Goal: Transaction & Acquisition: Purchase product/service

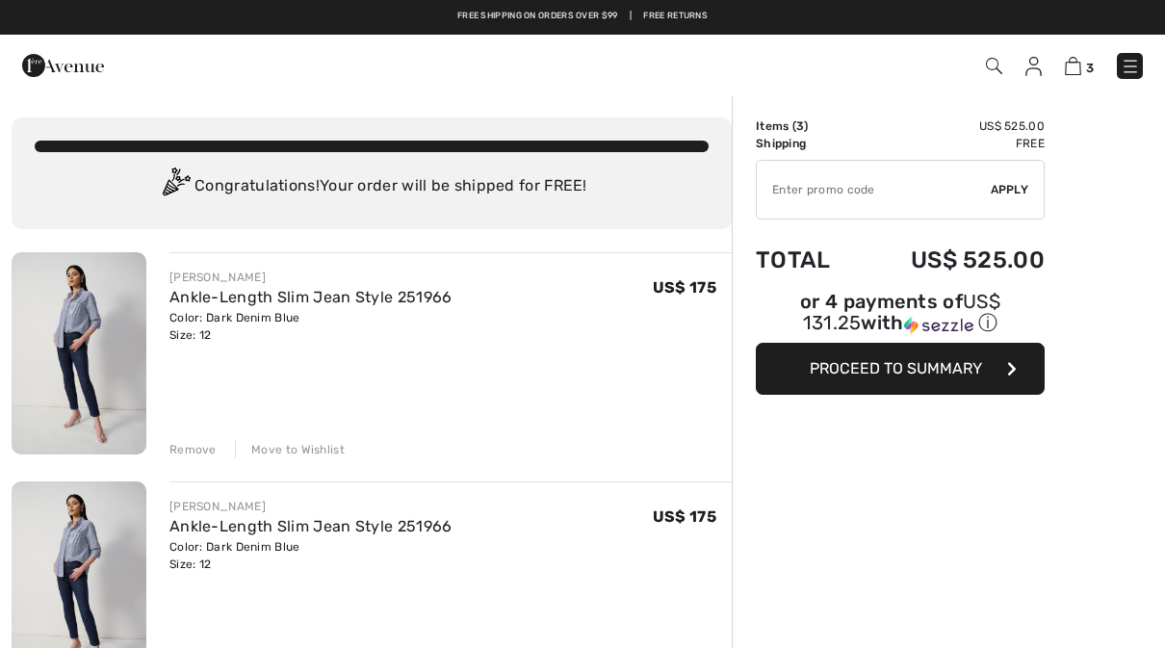
click at [1133, 57] on img at bounding box center [1130, 66] width 19 height 19
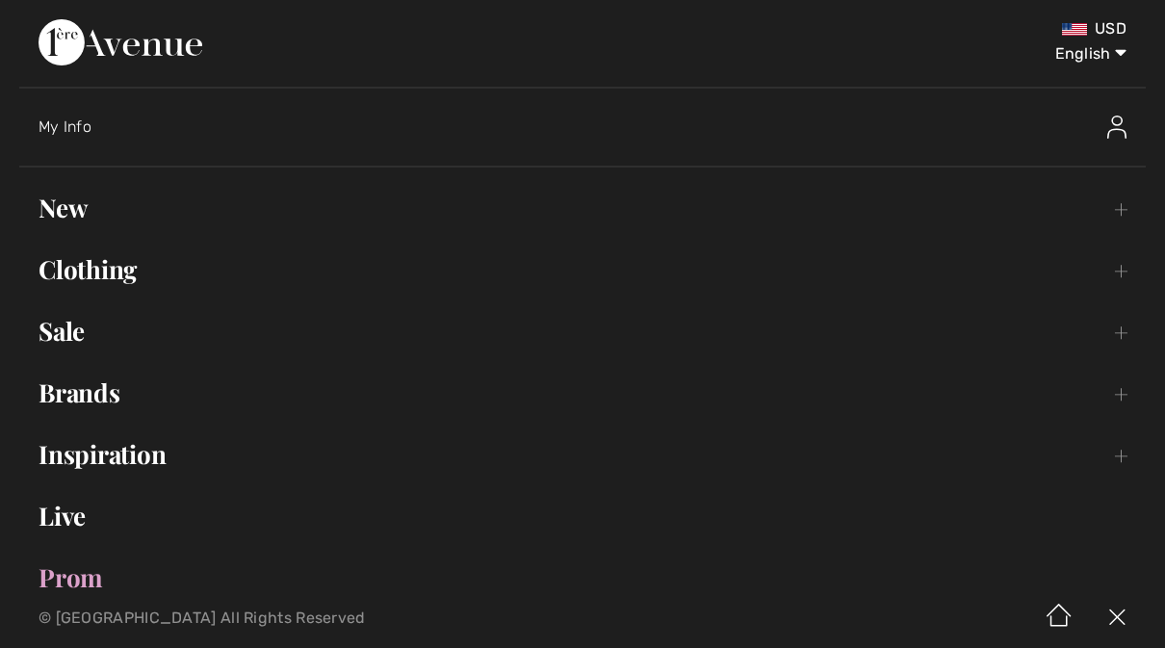
click at [114, 266] on link "Clothing Toggle submenu" at bounding box center [582, 269] width 1127 height 42
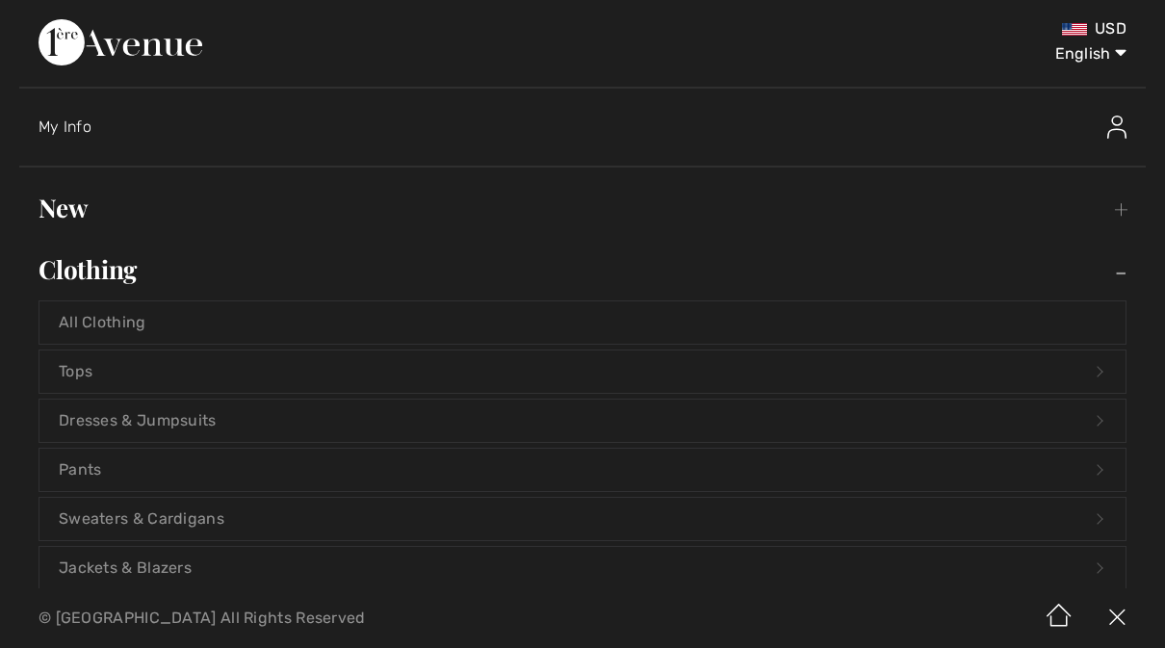
click at [77, 362] on link "Tops Open submenu" at bounding box center [582, 371] width 1086 height 42
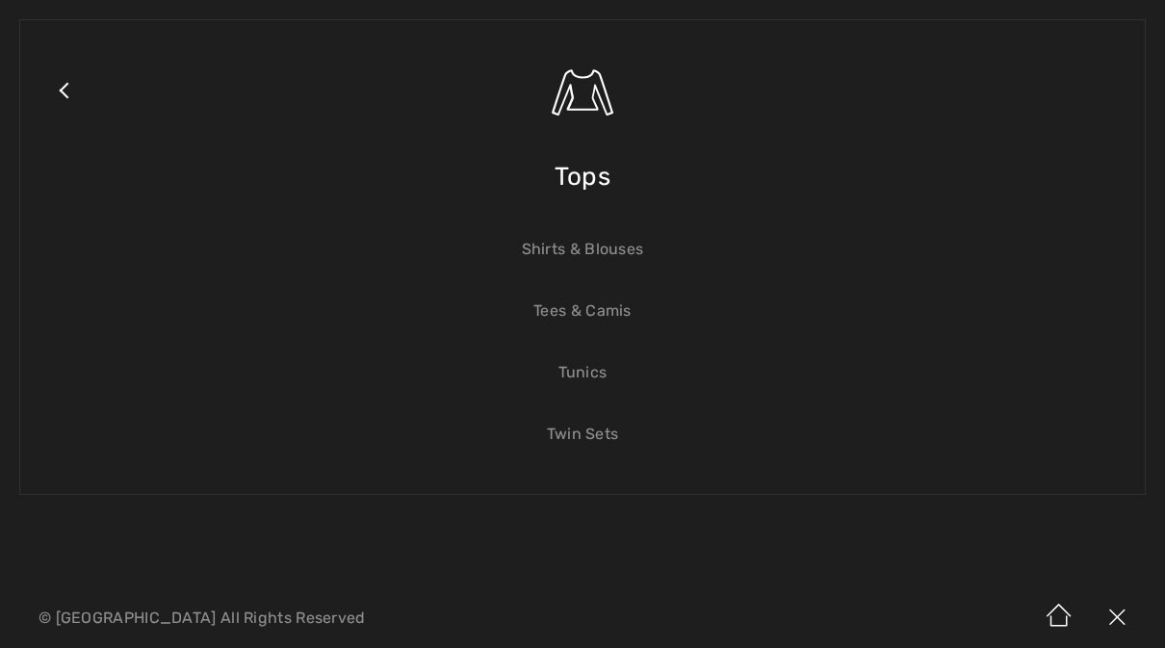
click at [557, 246] on link "Shirts & Blouses" at bounding box center [582, 249] width 1086 height 42
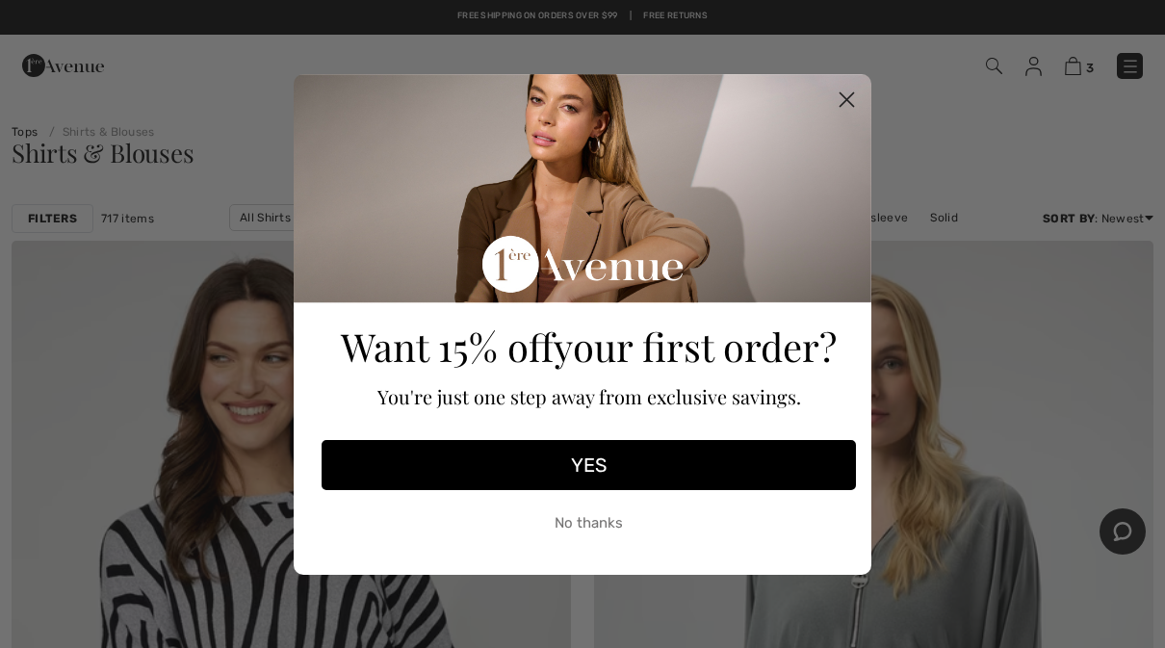
click at [859, 112] on icon "Close dialog" at bounding box center [847, 100] width 34 height 34
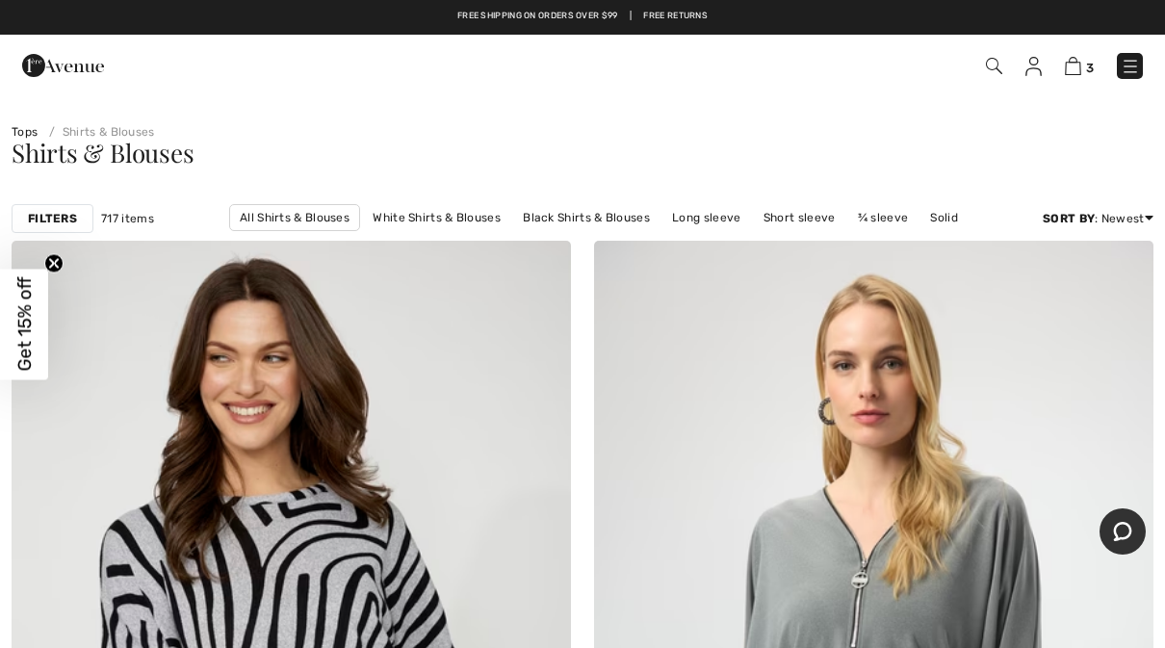
click at [44, 224] on strong "Filters" at bounding box center [52, 218] width 49 height 17
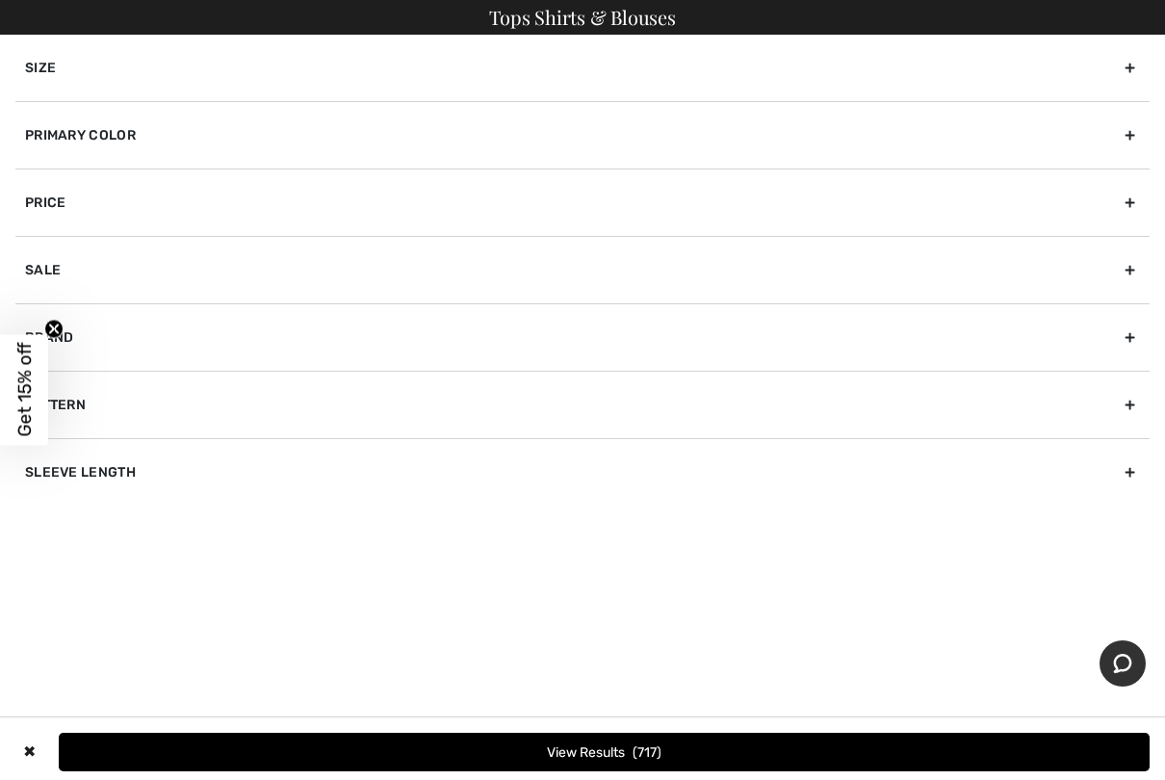
scroll to position [91, 0]
click at [134, 340] on div "Brand" at bounding box center [582, 336] width 1134 height 67
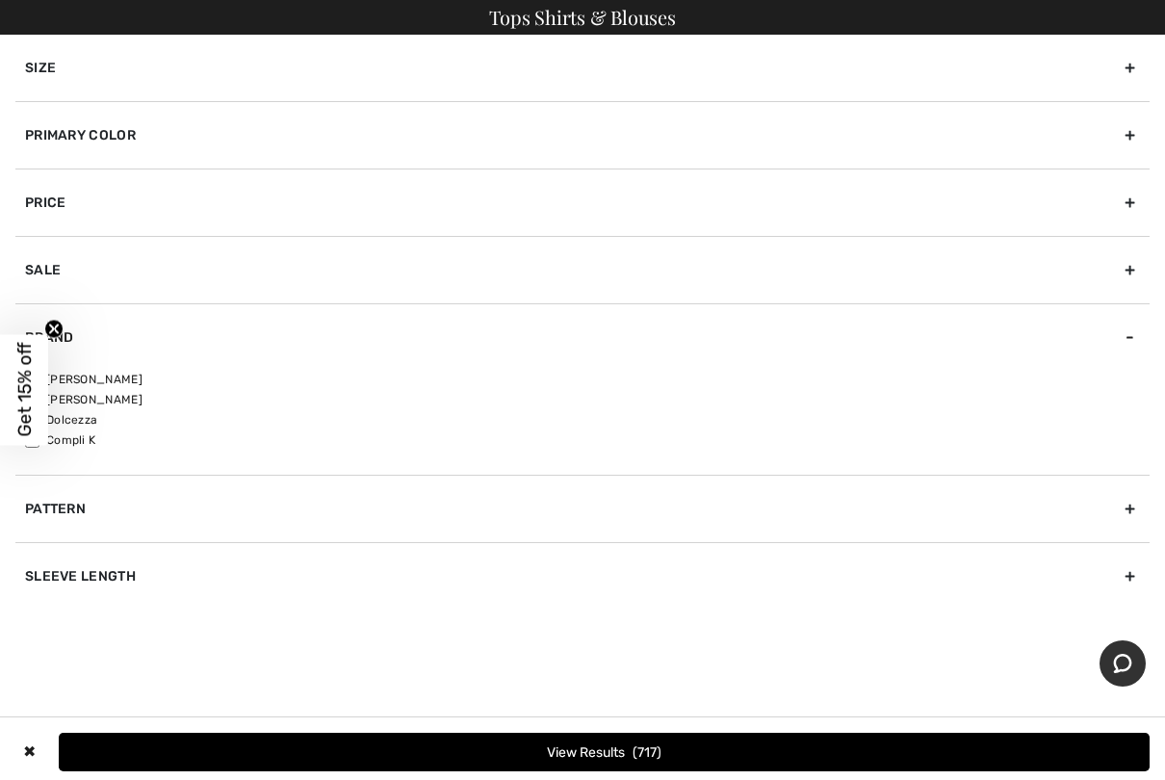
click at [103, 377] on label "[PERSON_NAME]" at bounding box center [587, 379] width 1125 height 17
click at [39, 377] on input"] "[PERSON_NAME]" at bounding box center [32, 380] width 14 height 14
checkbox input"] "true"
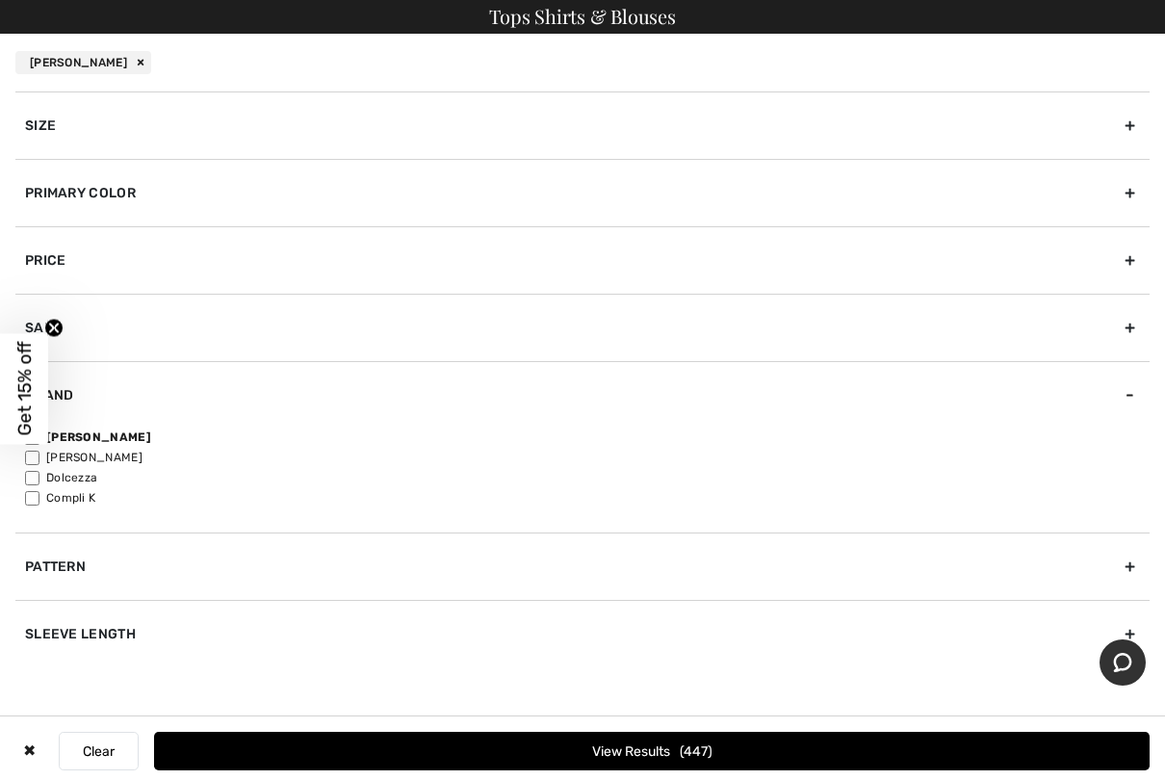
scroll to position [239, 0]
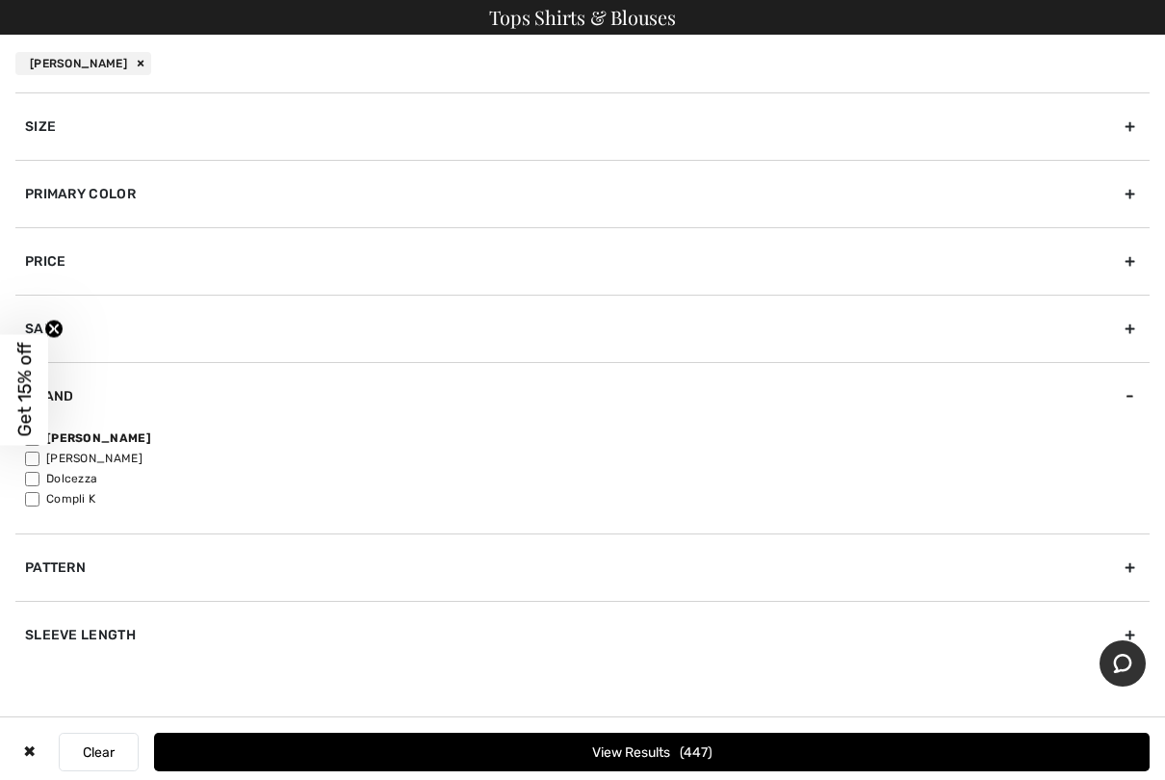
click at [47, 320] on icon "Close teaser" at bounding box center [53, 329] width 19 height 19
click at [67, 194] on div "Primary Color" at bounding box center [582, 193] width 1134 height 67
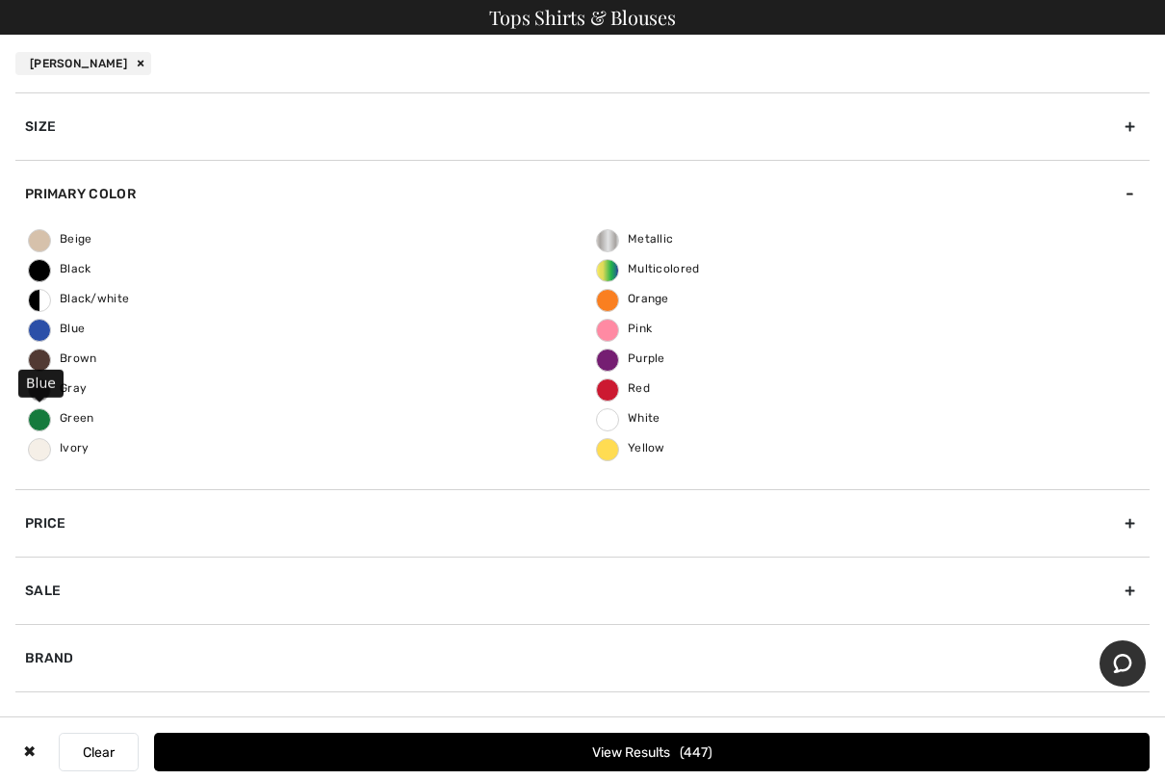
click at [63, 329] on span "Blue" at bounding box center [57, 328] width 56 height 13
click at [0, 0] on input "Blue" at bounding box center [0, 0] width 0 height 0
click at [36, 128] on div "Size" at bounding box center [582, 125] width 1134 height 67
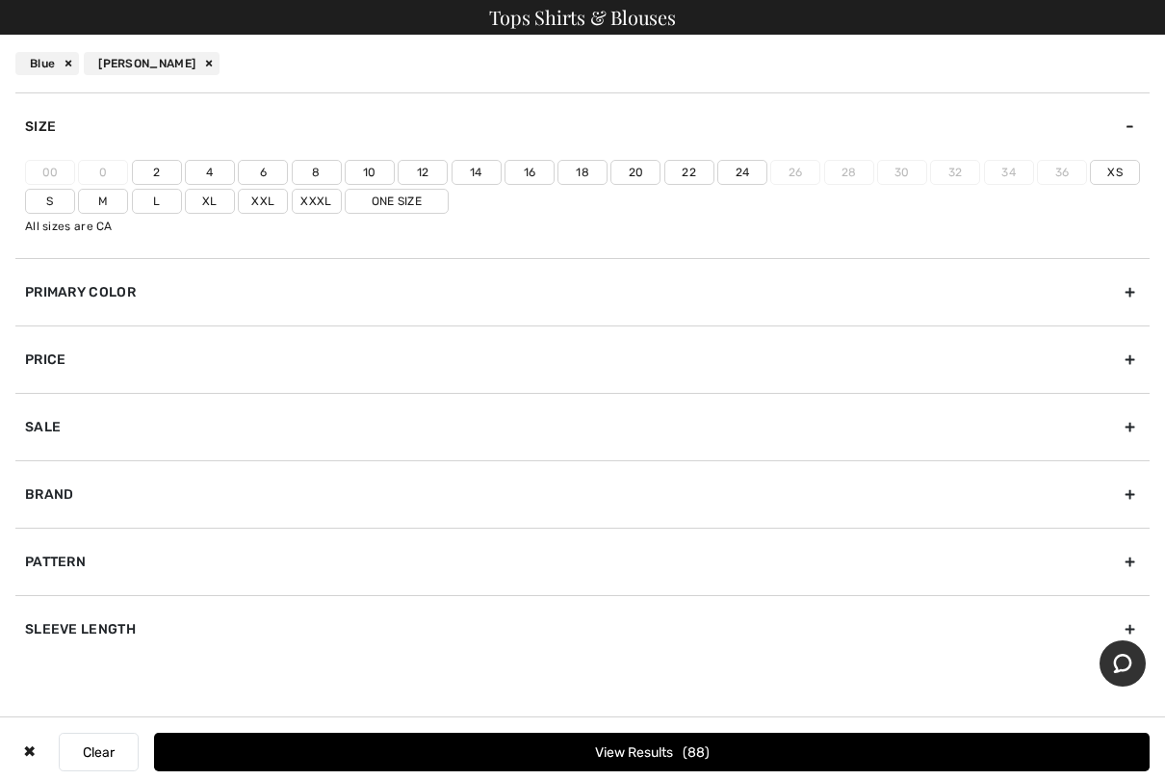
click at [369, 160] on label "10" at bounding box center [370, 172] width 50 height 25
click at [0, 0] on input"] "10" at bounding box center [0, 0] width 0 height 0
click at [112, 197] on label "M" at bounding box center [103, 201] width 50 height 25
click at [0, 0] on input"] "M" at bounding box center [0, 0] width 0 height 0
click at [578, 647] on div "✖ Clear View Results 39" at bounding box center [582, 751] width 1165 height 69
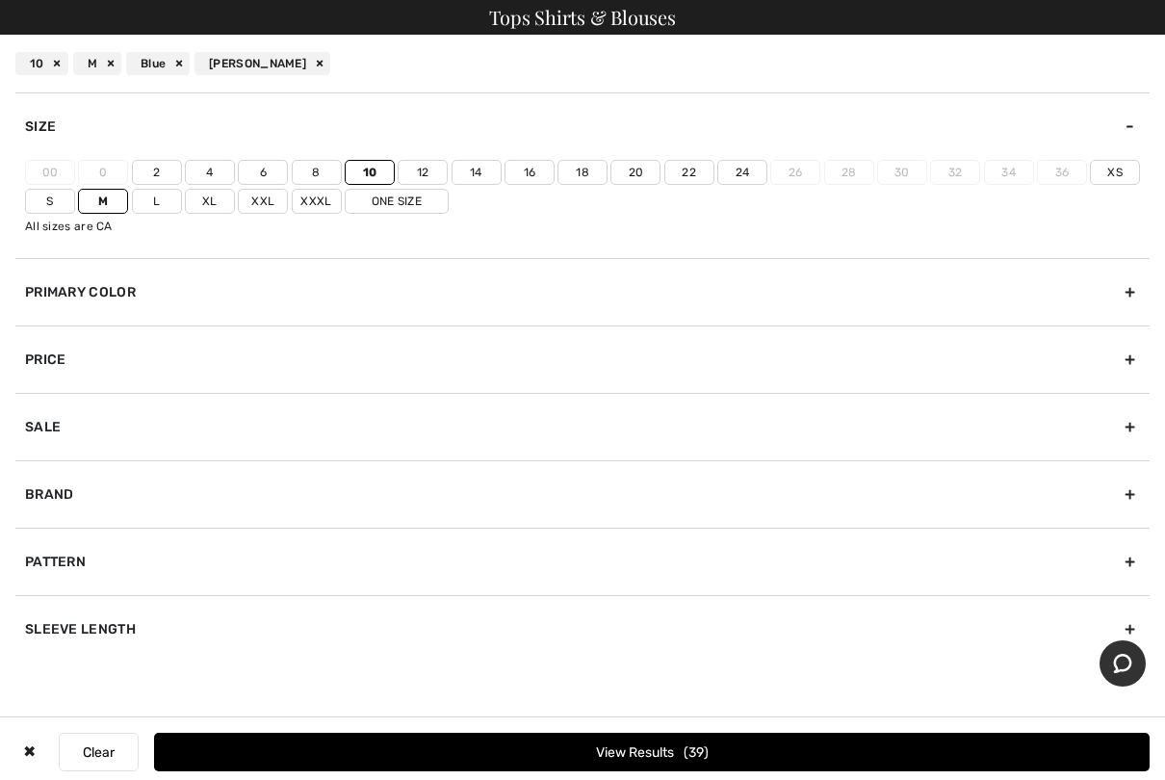
click at [624, 647] on button "View Results 39" at bounding box center [652, 752] width 996 height 39
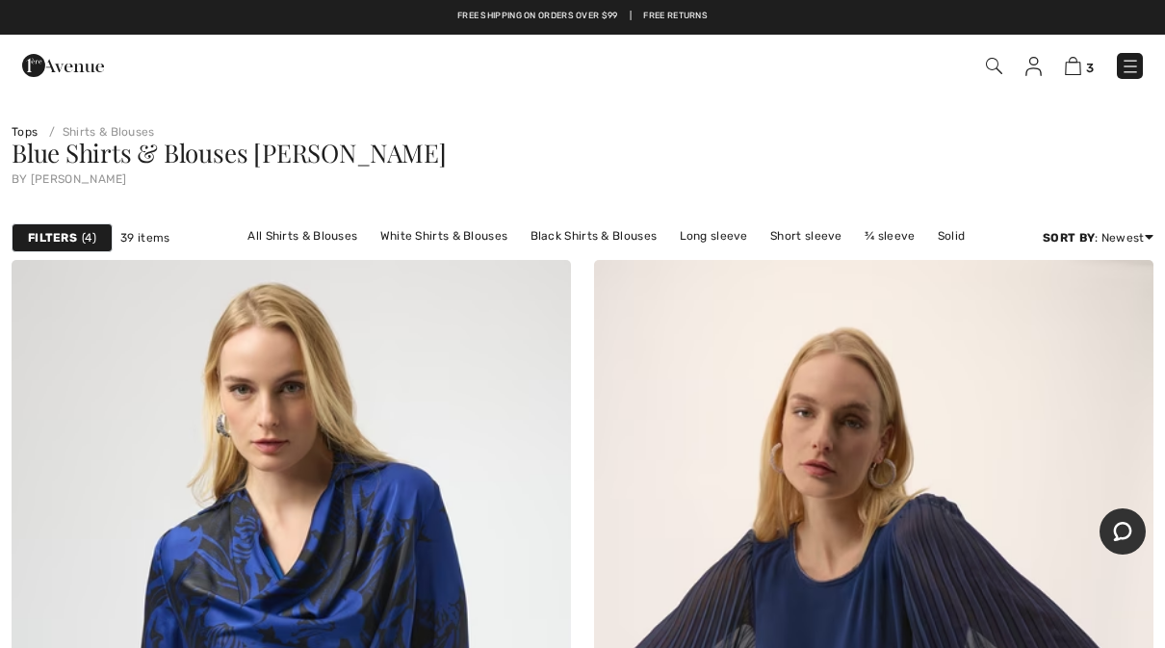
click at [79, 236] on div "Filters 4" at bounding box center [62, 237] width 101 height 29
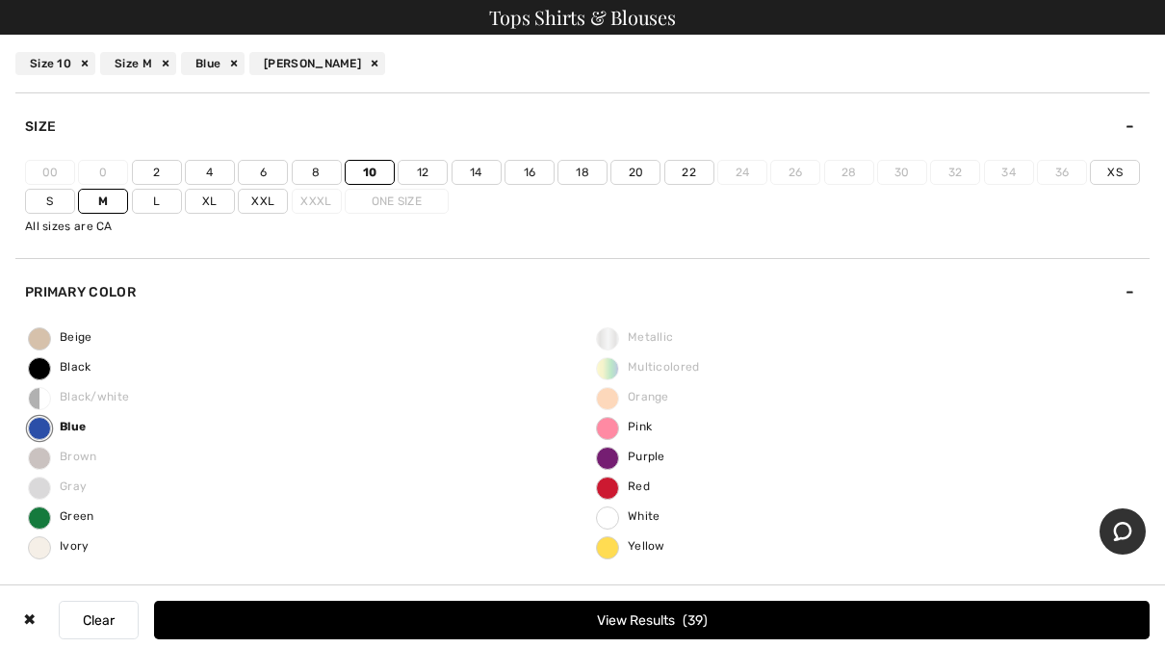
click at [85, 428] on span "Blue" at bounding box center [57, 426] width 57 height 13
click at [0, 0] on input "Blue" at bounding box center [0, 0] width 0 height 0
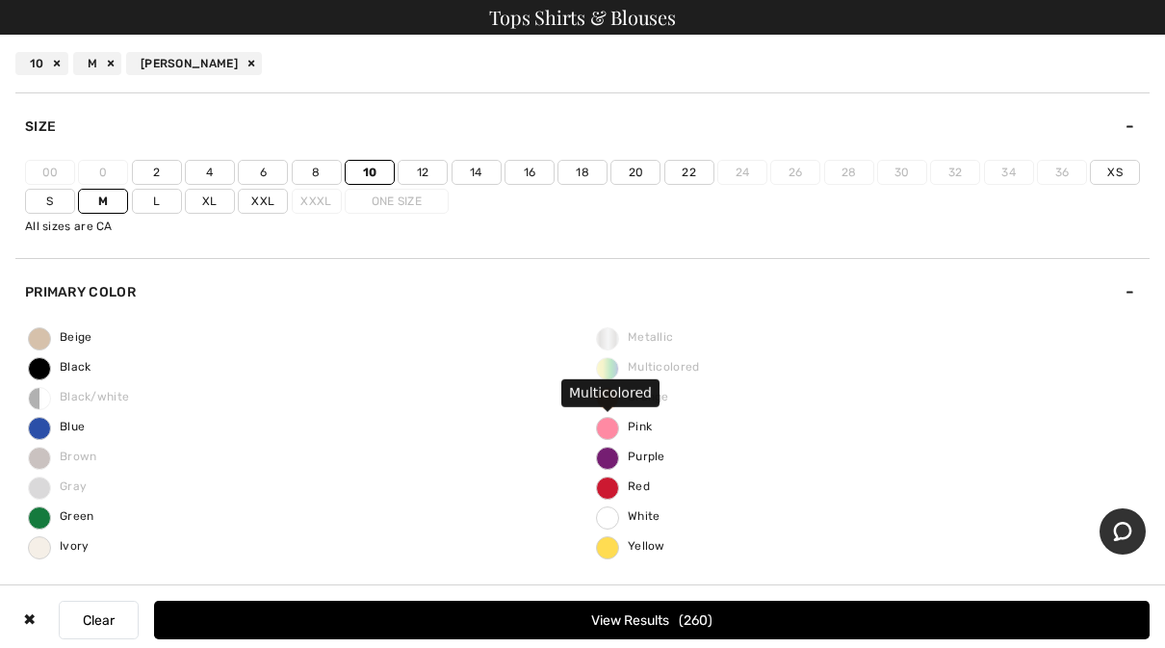
click at [650, 364] on span "Multicolored" at bounding box center [648, 366] width 103 height 13
click at [531, 617] on button "View Results 260" at bounding box center [652, 620] width 996 height 39
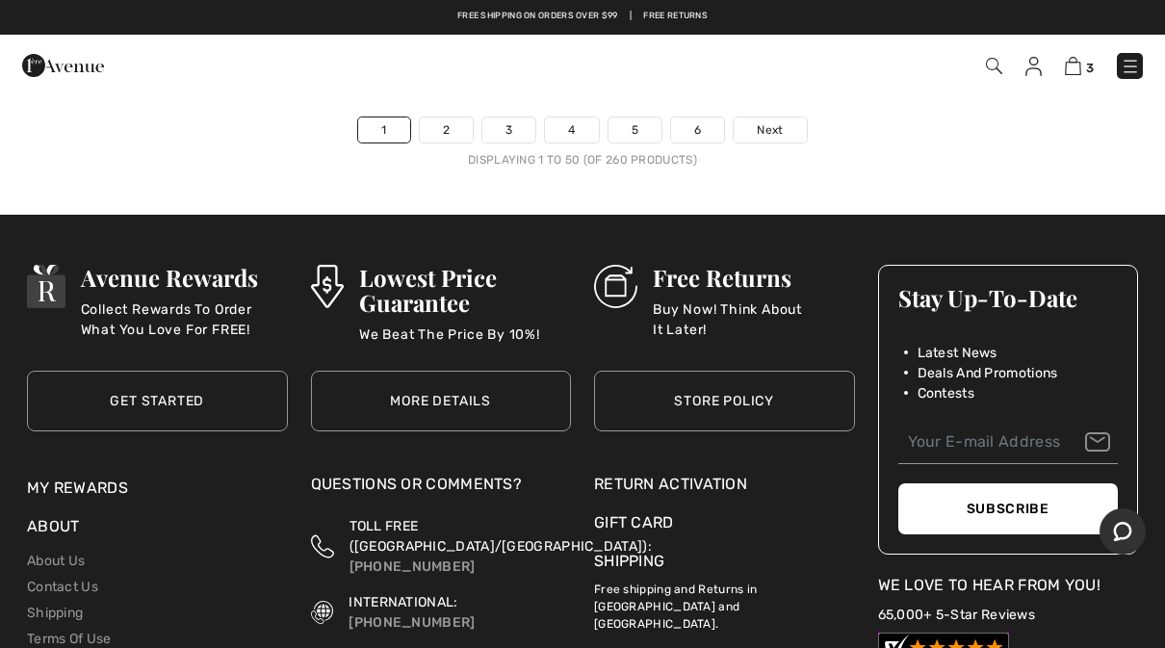
scroll to position [23702, 0]
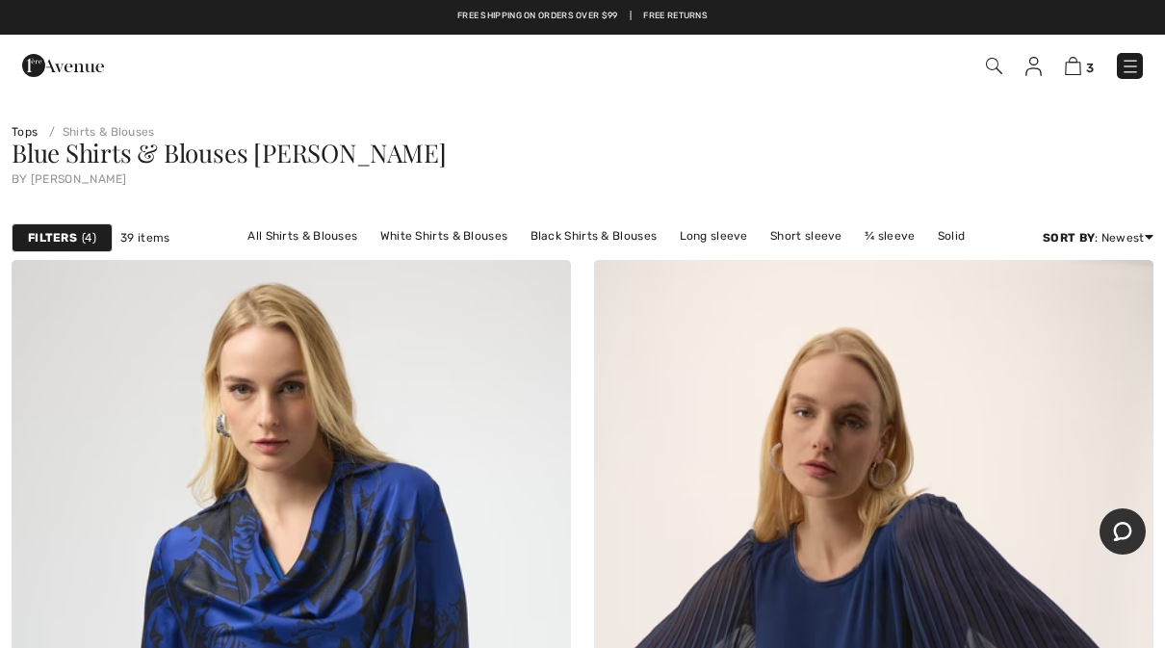
click at [55, 234] on strong "Filters" at bounding box center [52, 237] width 49 height 17
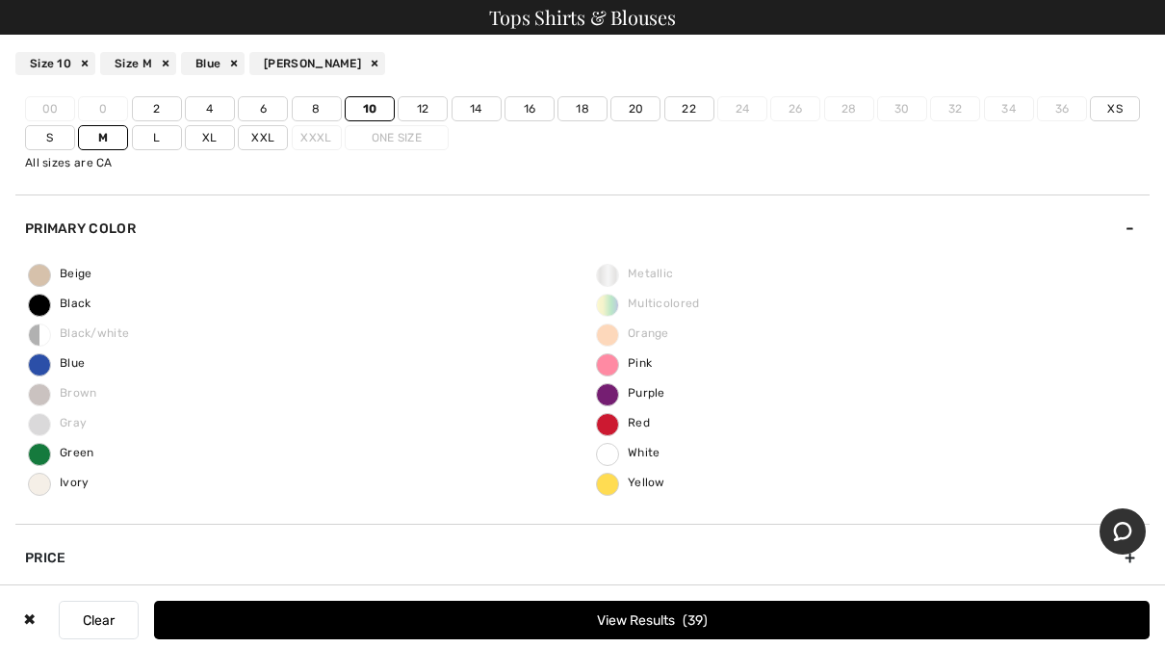
scroll to position [82, 0]
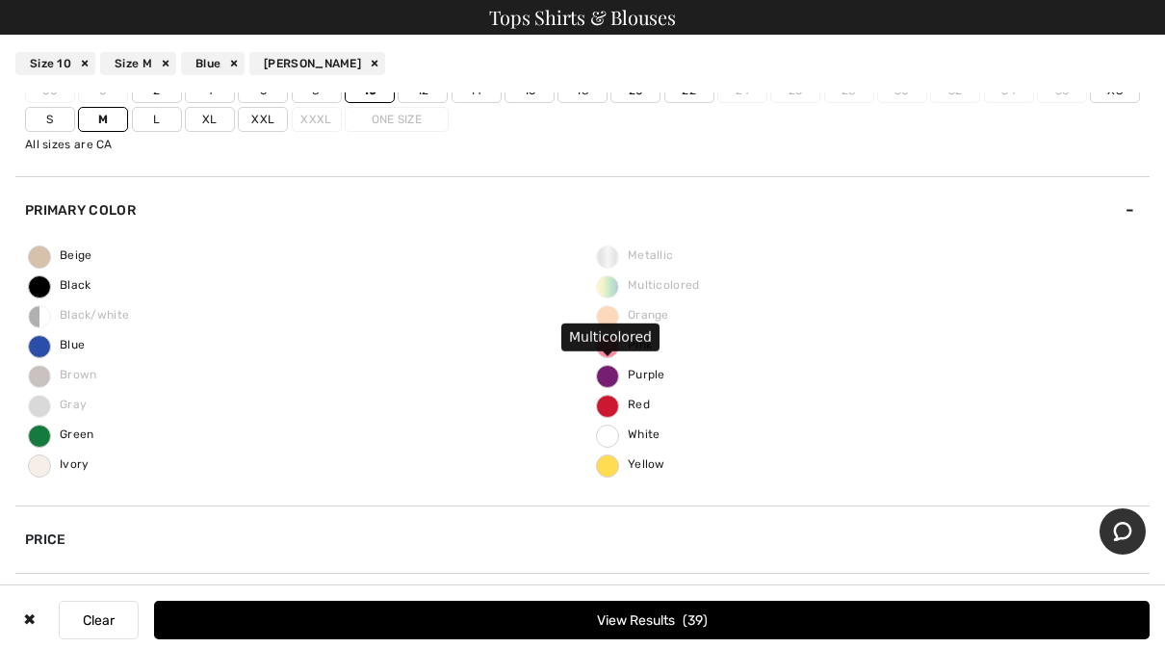
click at [670, 286] on span "Multicolored" at bounding box center [648, 284] width 103 height 13
click at [719, 609] on button "View Results 39" at bounding box center [652, 620] width 996 height 39
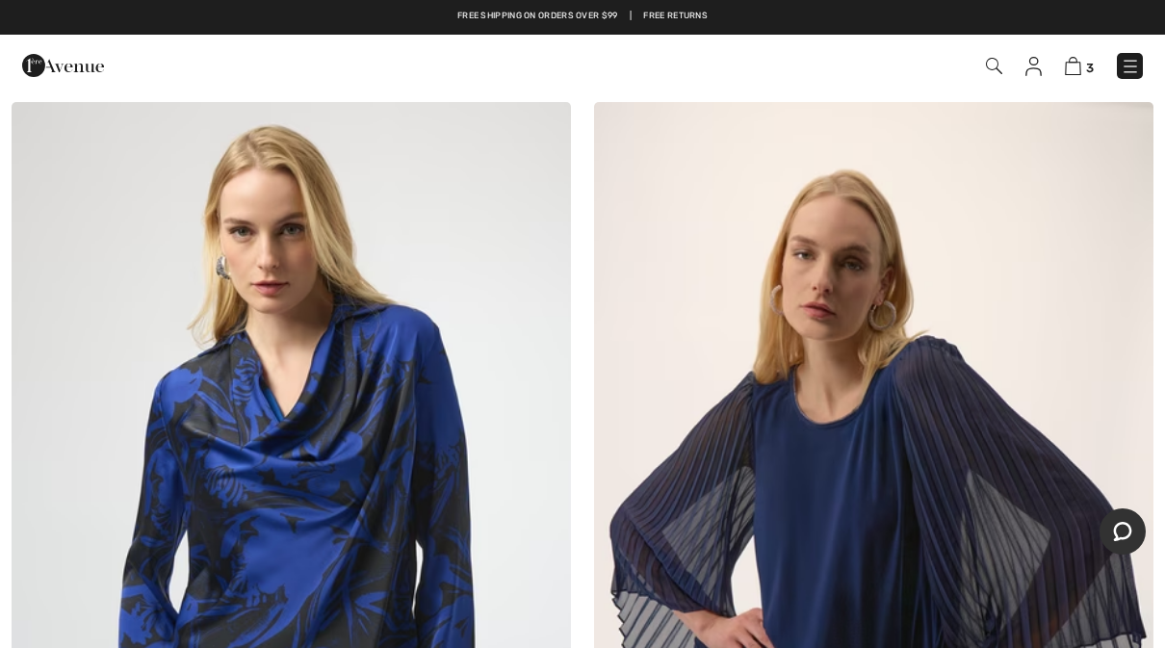
scroll to position [0, 0]
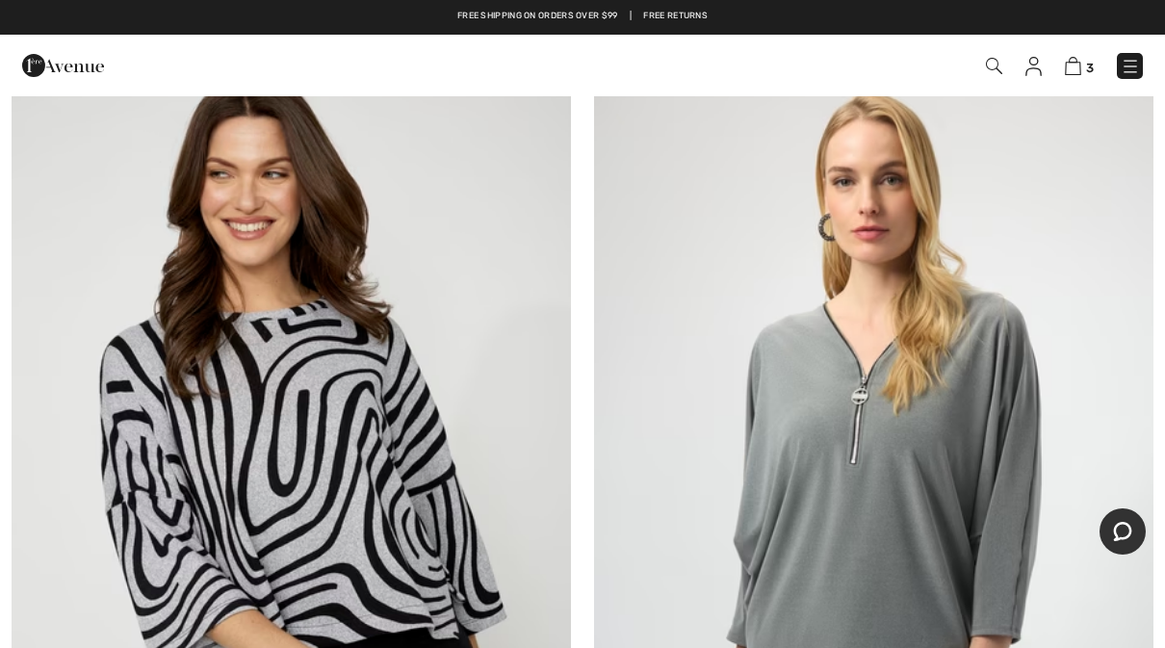
click at [1129, 71] on img at bounding box center [1130, 66] width 19 height 19
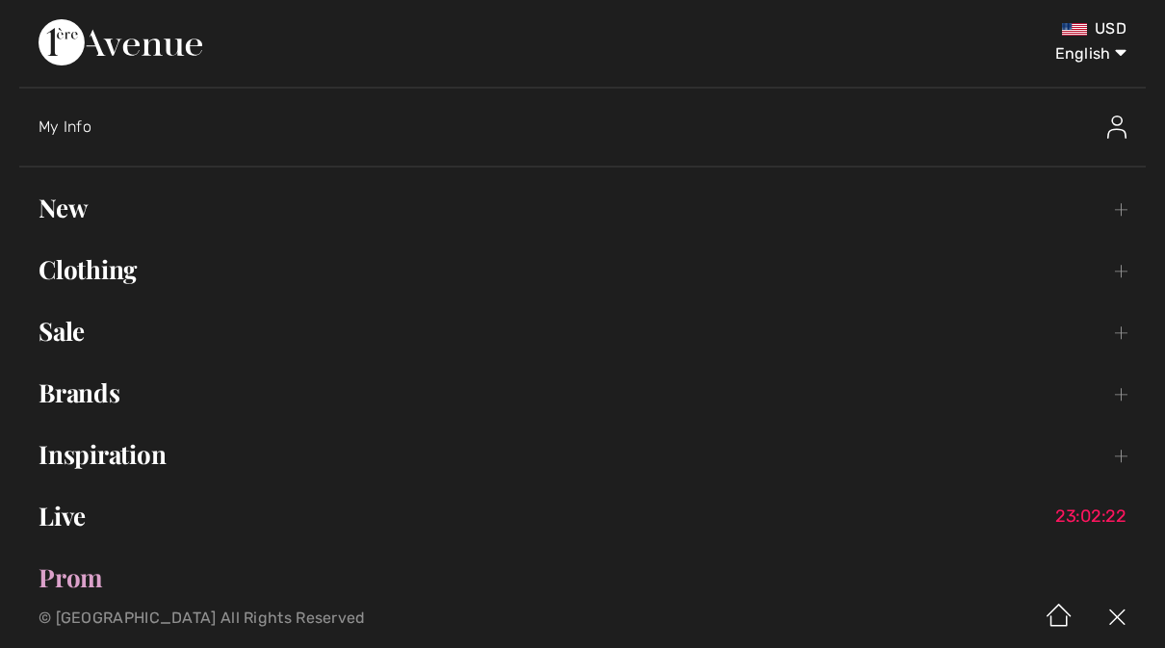
click at [1121, 117] on img at bounding box center [1116, 127] width 19 height 23
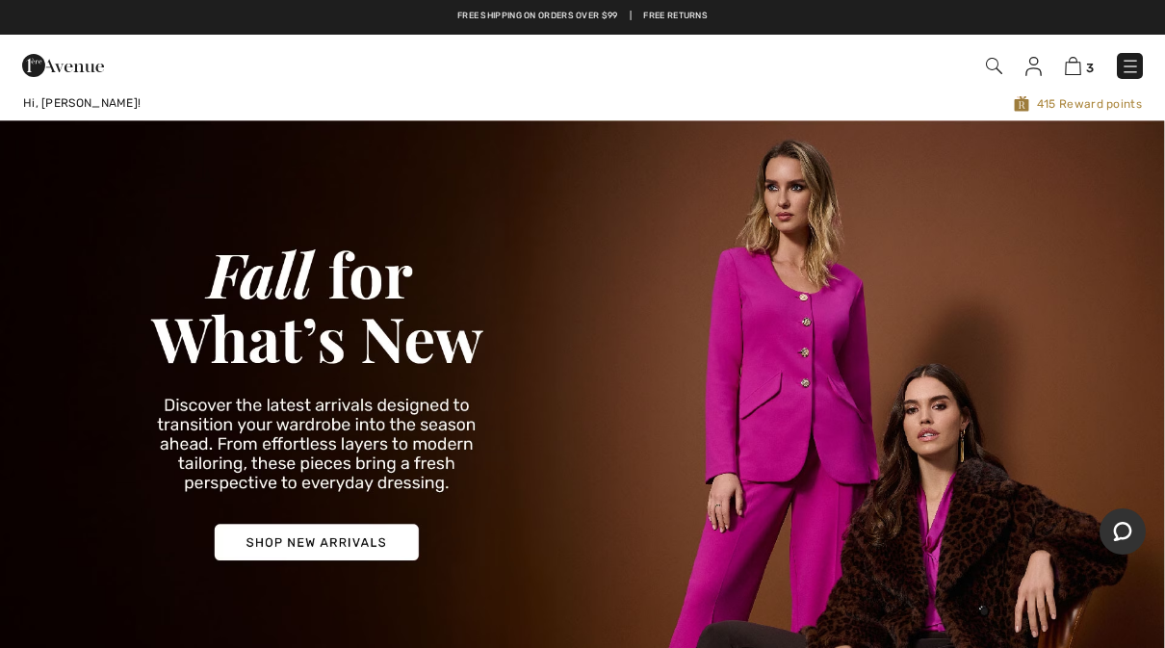
click at [1126, 73] on img at bounding box center [1130, 66] width 19 height 19
